Goal: Find contact information: Find contact information

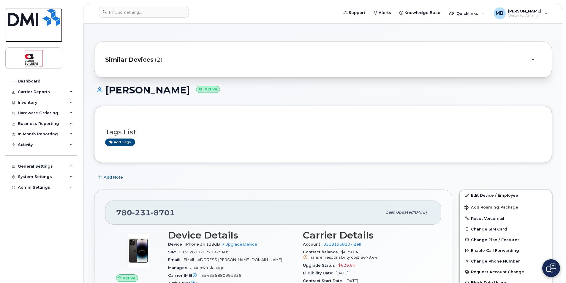
click at [30, 19] on img at bounding box center [34, 17] width 52 height 18
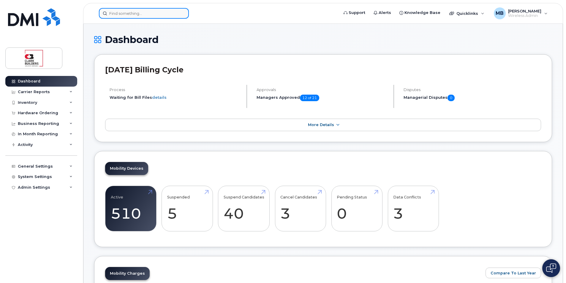
click at [163, 17] on input at bounding box center [144, 13] width 90 height 11
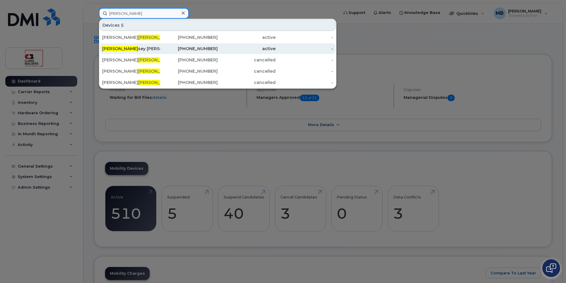
type input "[PERSON_NAME]"
drag, startPoint x: 128, startPoint y: 51, endPoint x: 150, endPoint y: 51, distance: 22.3
click at [128, 51] on div "[PERSON_NAME] sey [PERSON_NAME]" at bounding box center [131, 49] width 58 height 6
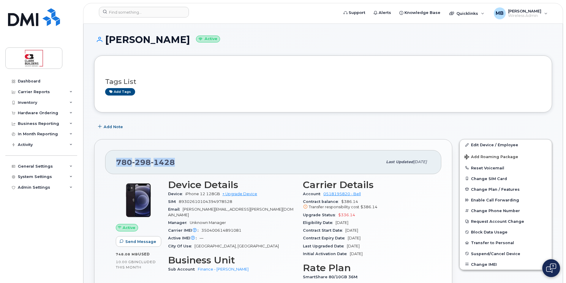
drag, startPoint x: 174, startPoint y: 161, endPoint x: 118, endPoint y: 160, distance: 56.1
click at [118, 160] on div "[PHONE_NUMBER]" at bounding box center [249, 162] width 266 height 12
copy span "[PHONE_NUMBER]"
